Goal: Register for event/course

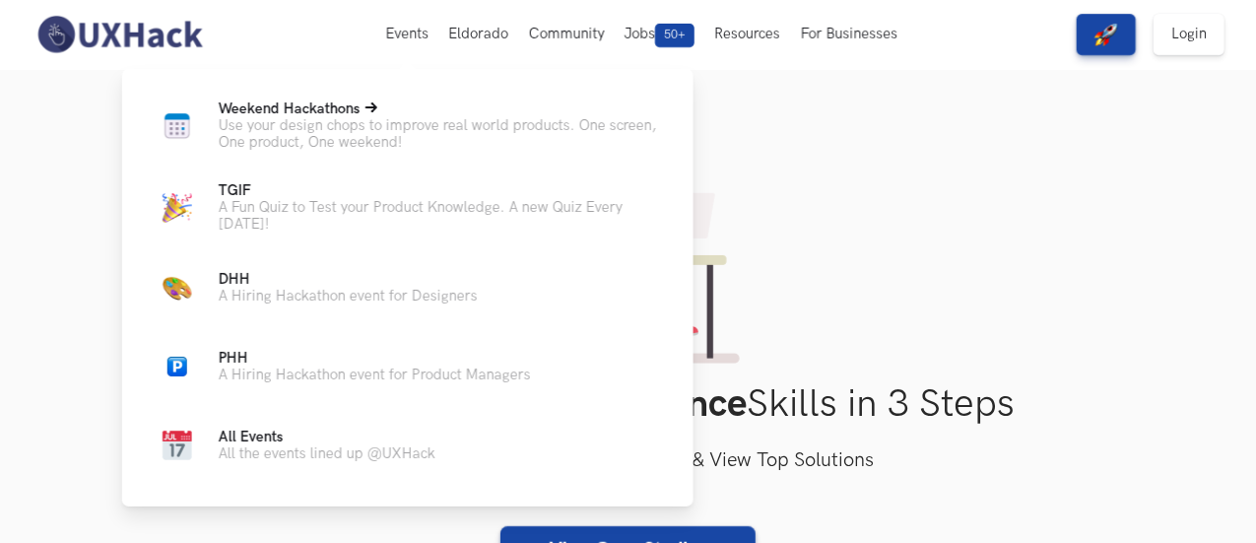
click at [447, 120] on p "Use your design chops to improve real world products. One screen, One product, …" at bounding box center [440, 134] width 443 height 34
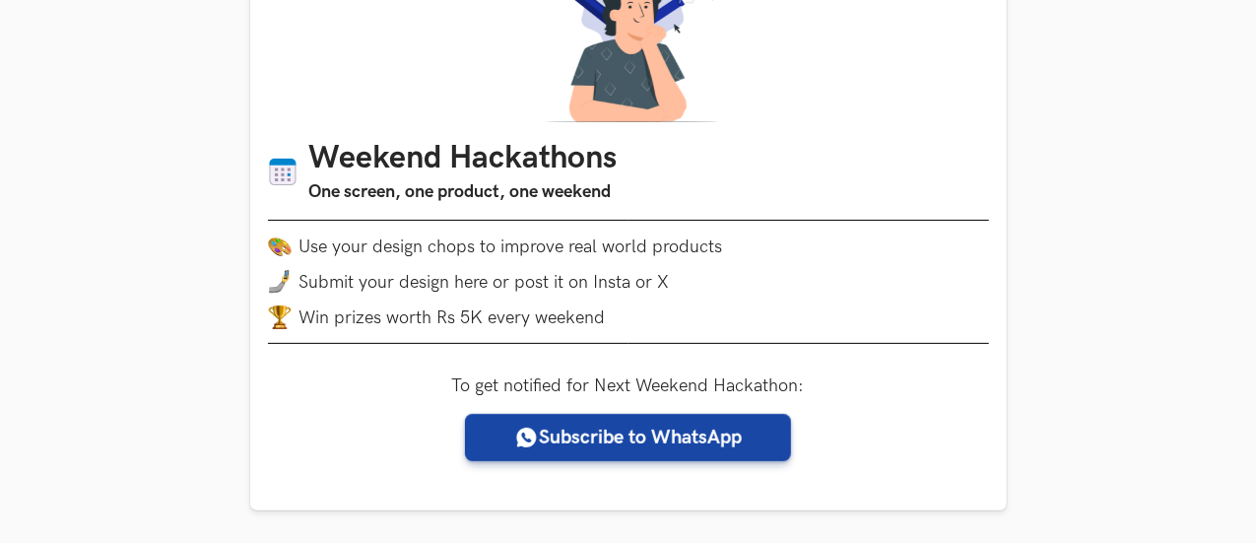
scroll to position [296, 0]
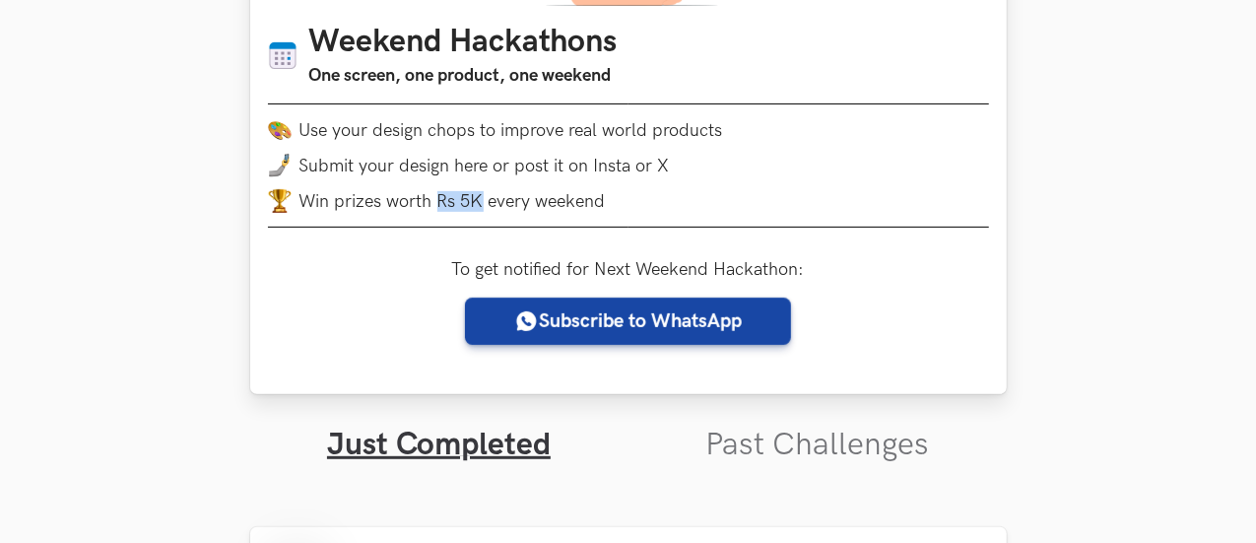
drag, startPoint x: 441, startPoint y: 205, endPoint x: 479, endPoint y: 204, distance: 37.5
click at [479, 204] on li "Win prizes worth Rs 5K every weekend" at bounding box center [628, 201] width 721 height 24
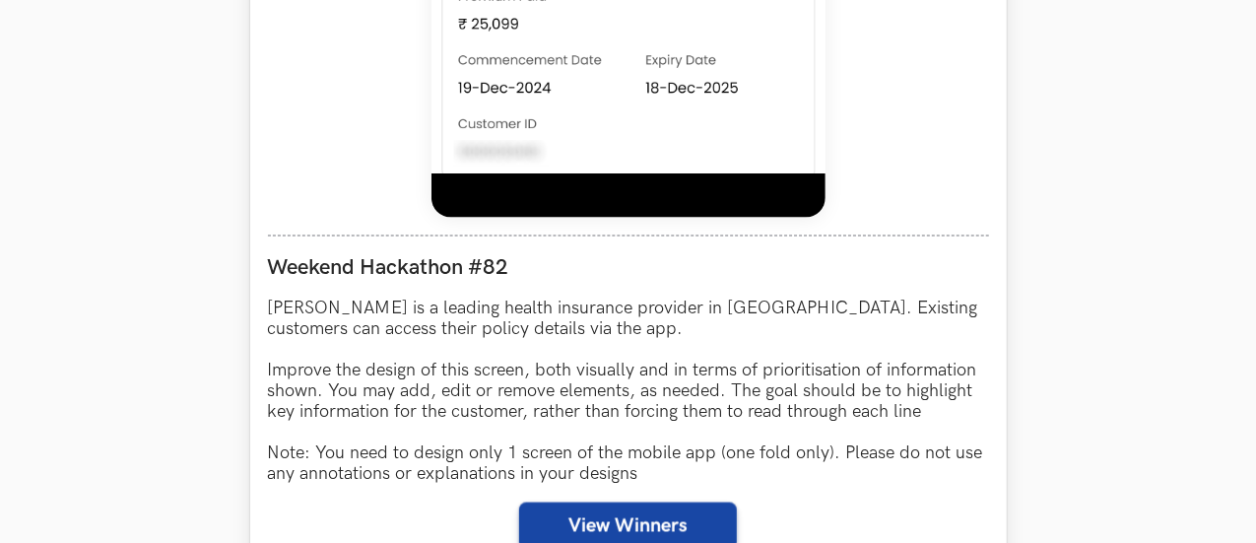
scroll to position [1675, 0]
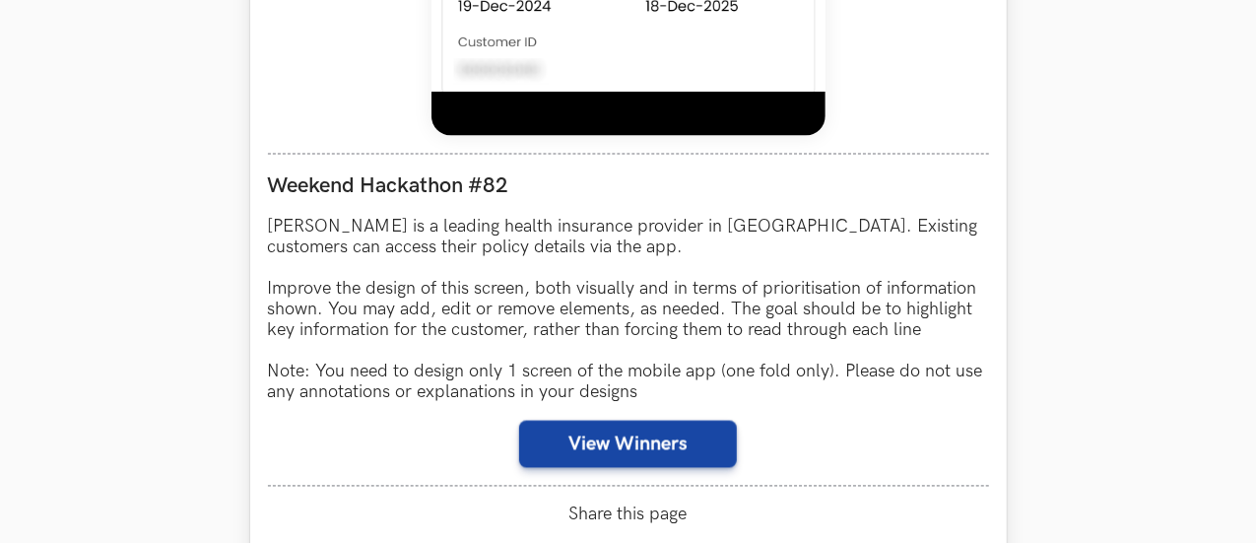
click at [659, 420] on div "Weekend Hackathon #82 [PERSON_NAME] is a leading health insurance provider in […" at bounding box center [628, 320] width 721 height 333
click at [661, 436] on button "View Winners" at bounding box center [628, 444] width 218 height 47
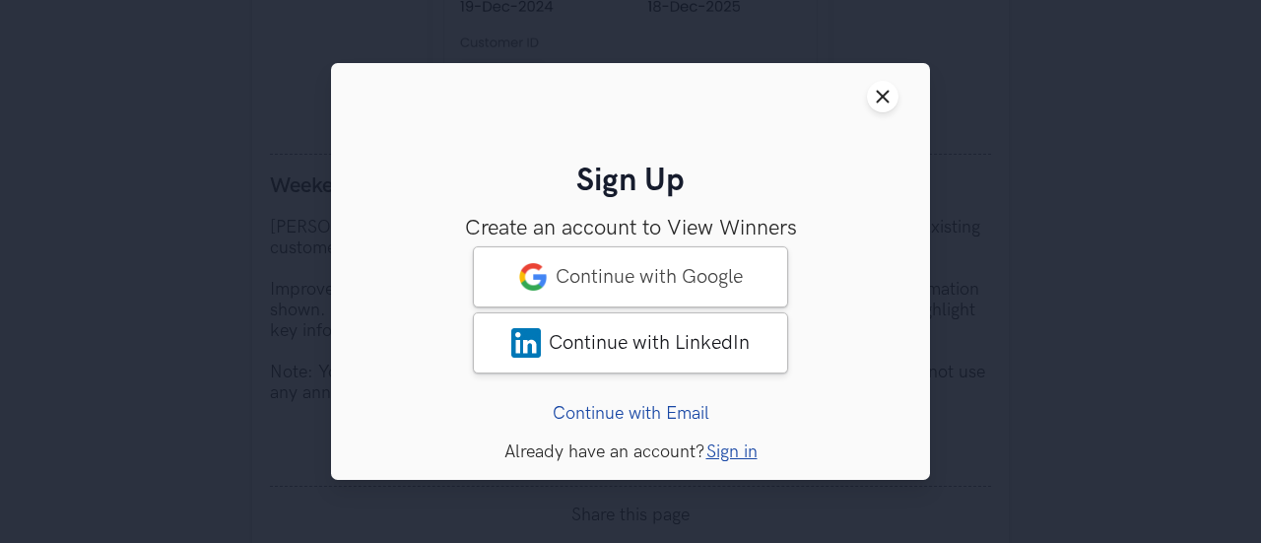
click at [871, 96] on button "Close modal window" at bounding box center [883, 97] width 32 height 32
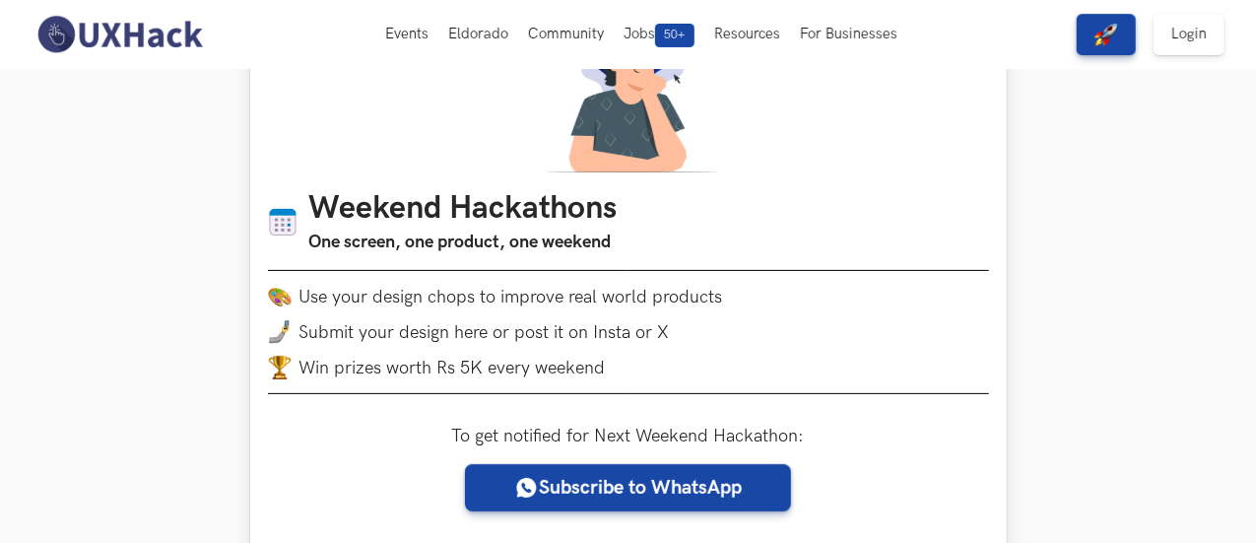
scroll to position [0, 0]
